Goal: Download file/media

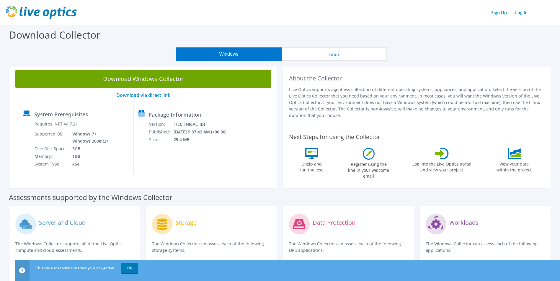
click at [340, 55] on button "Linux" at bounding box center [333, 53] width 105 height 13
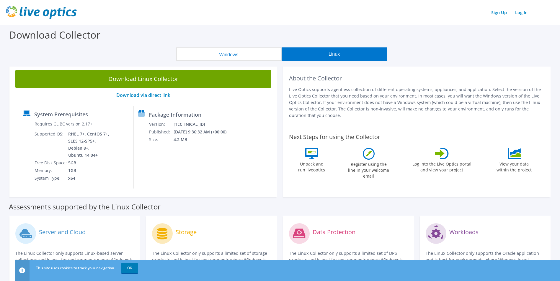
click at [264, 52] on button "Windows" at bounding box center [228, 53] width 105 height 13
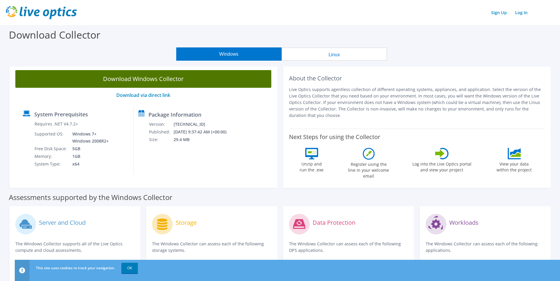
click at [237, 80] on link "Download Windows Collector" at bounding box center [143, 79] width 256 height 18
